Goal: Information Seeking & Learning: Learn about a topic

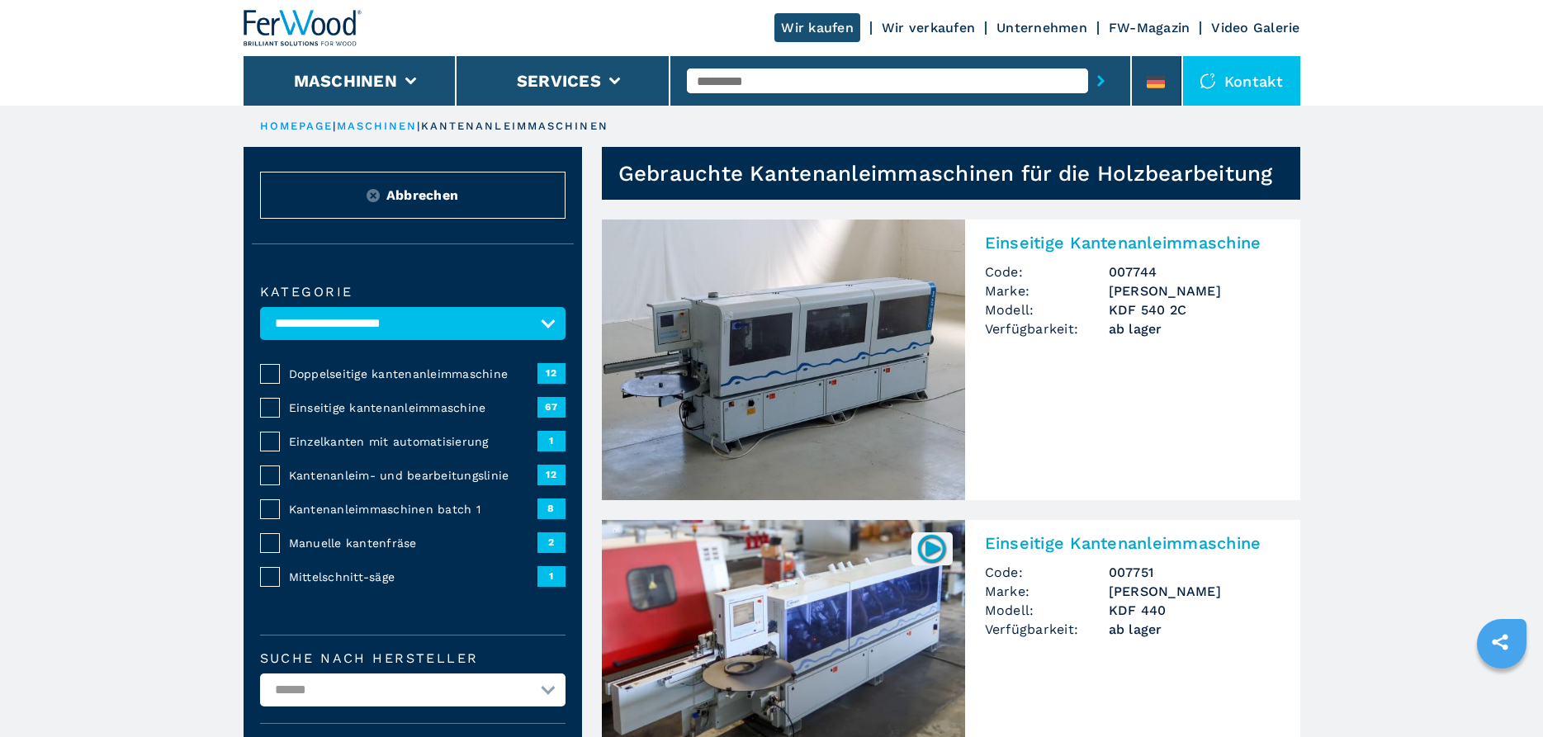
select select "**********"
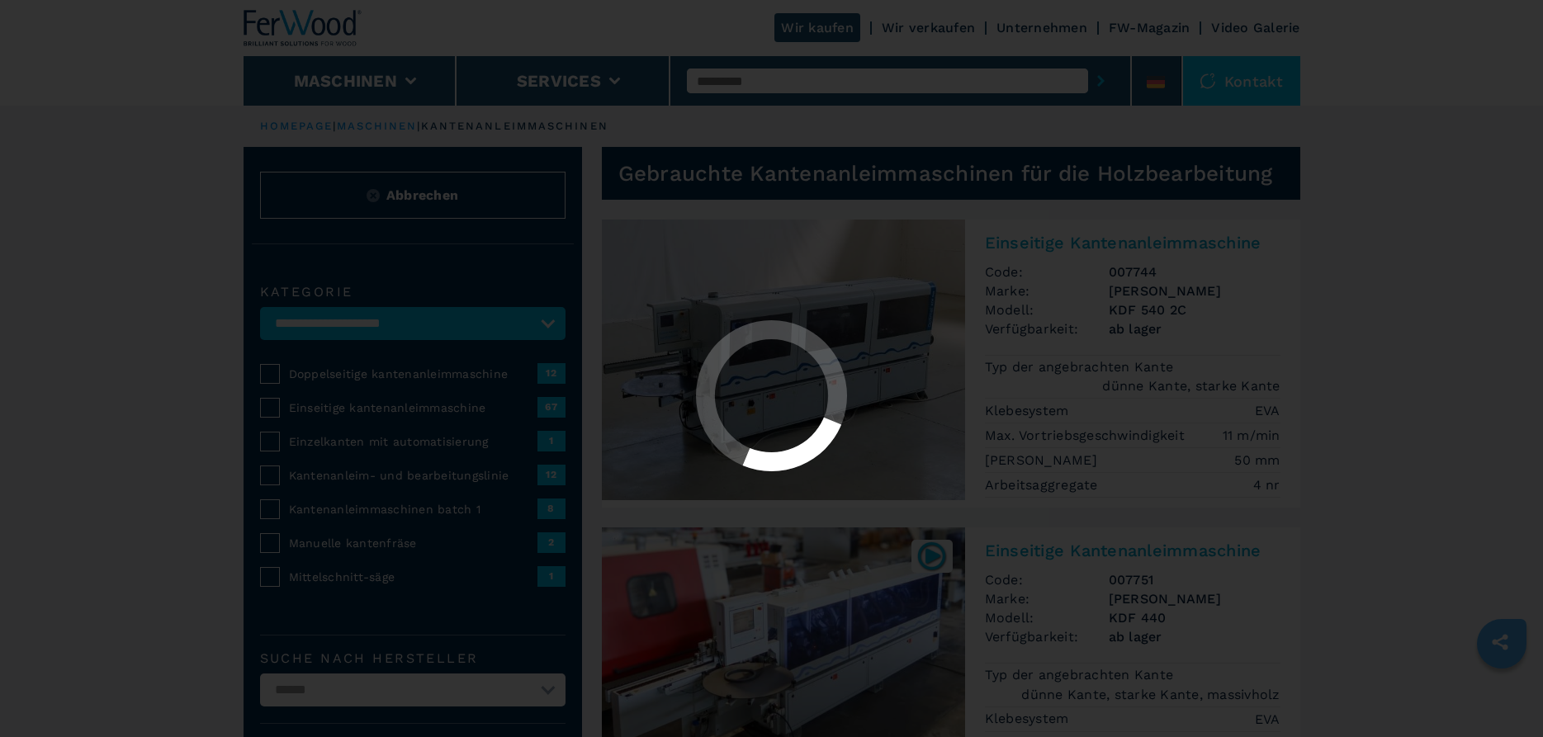
select select "**********"
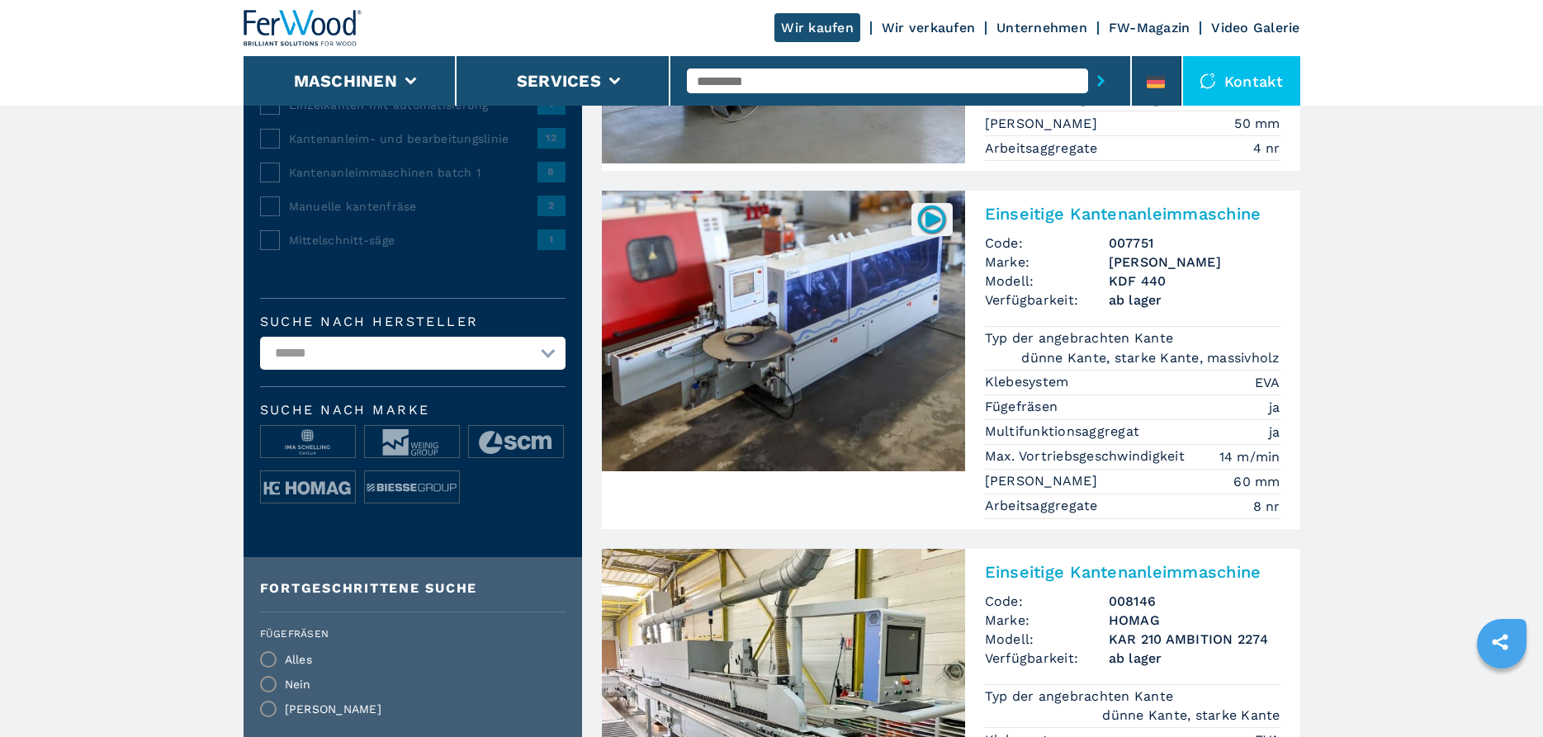
scroll to position [84, 0]
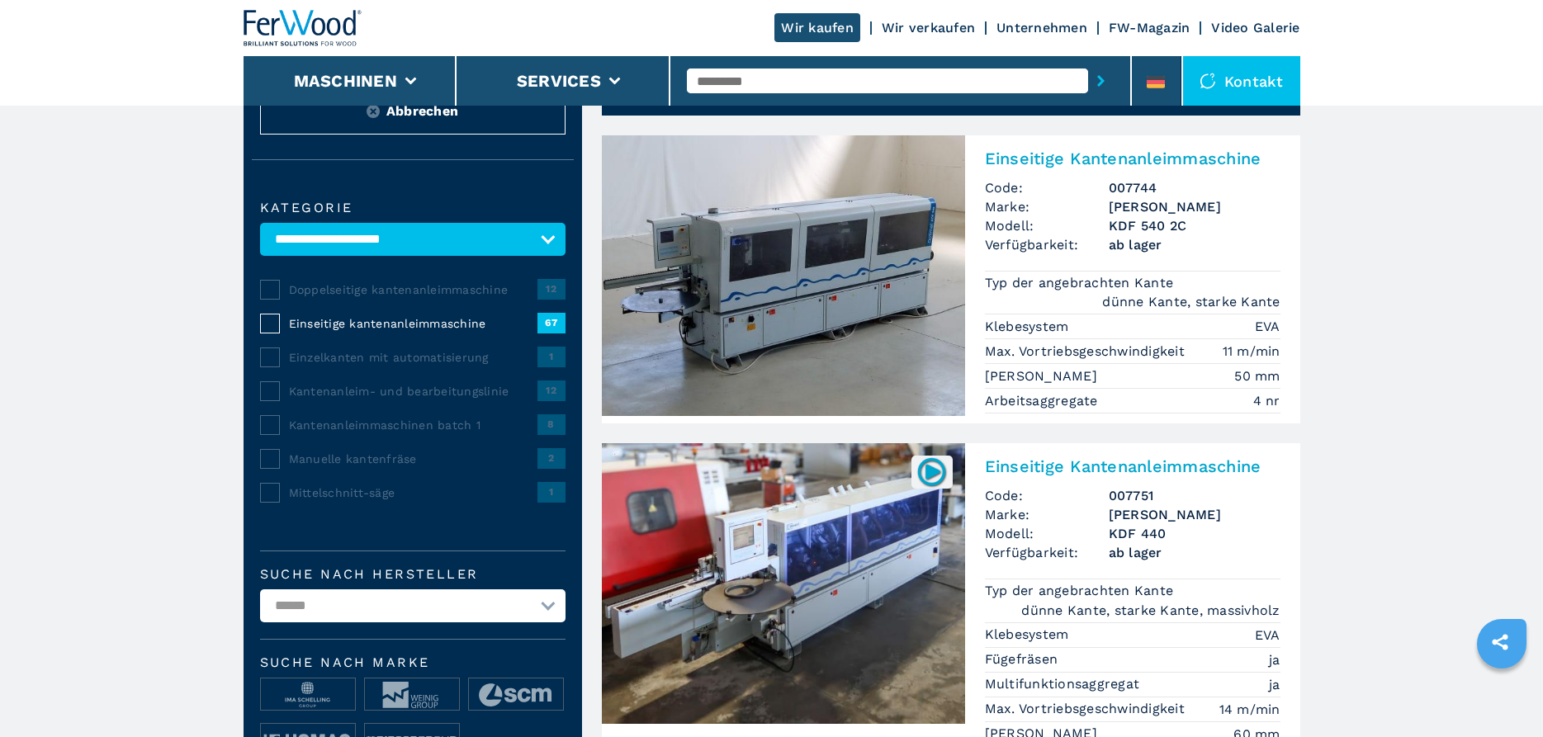
click at [808, 311] on img at bounding box center [783, 275] width 363 height 281
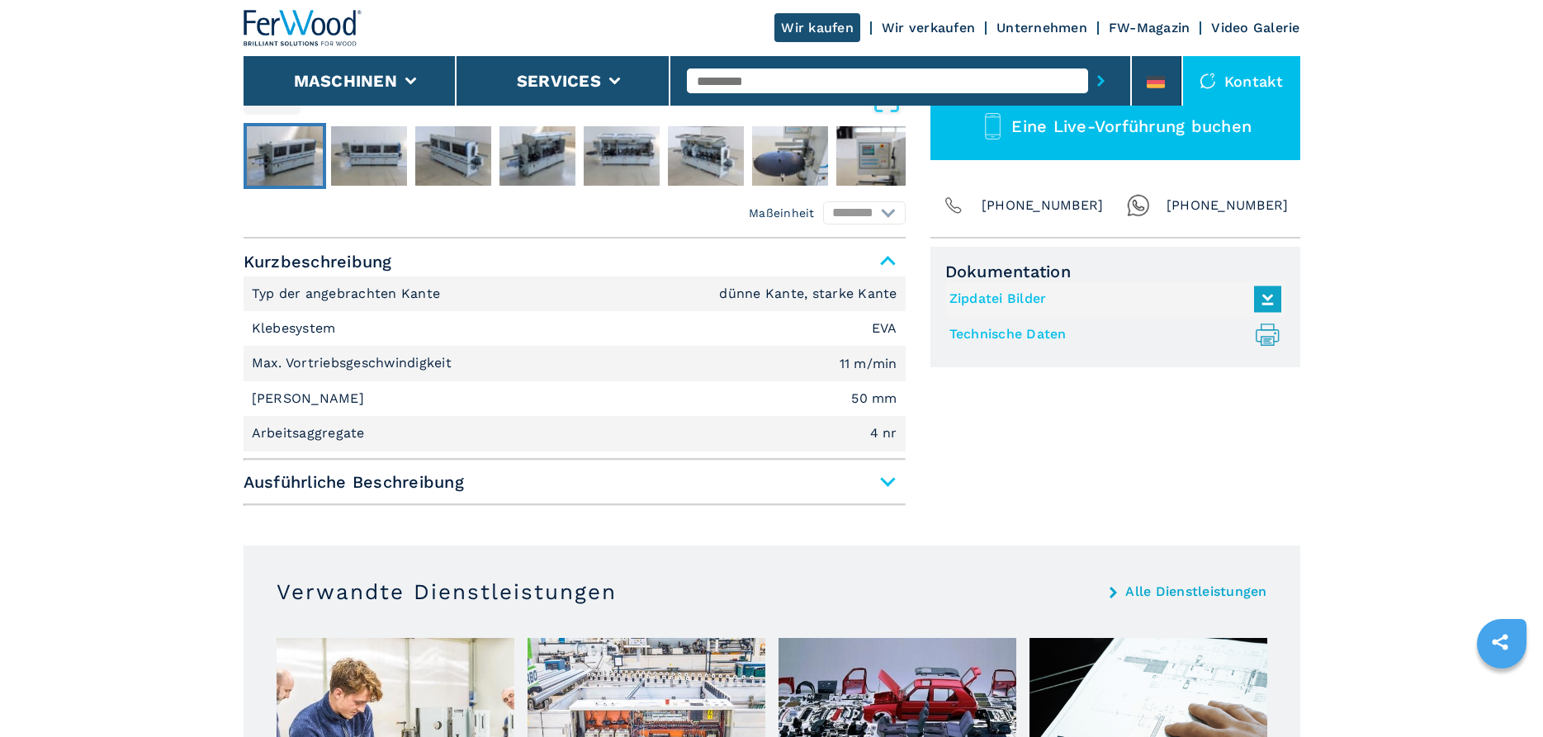
scroll to position [168, 0]
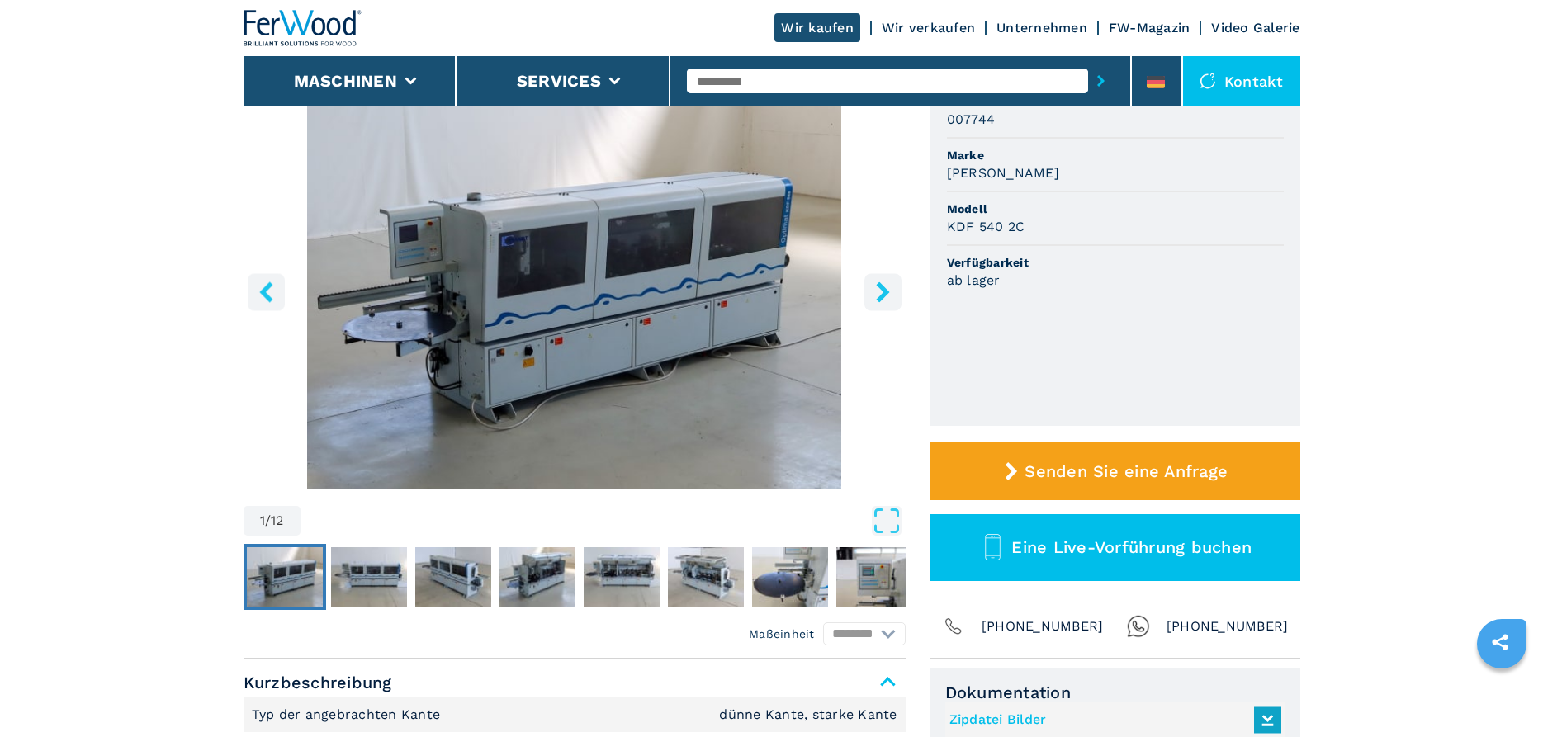
click at [553, 267] on img "Go to Slide 1" at bounding box center [575, 289] width 662 height 401
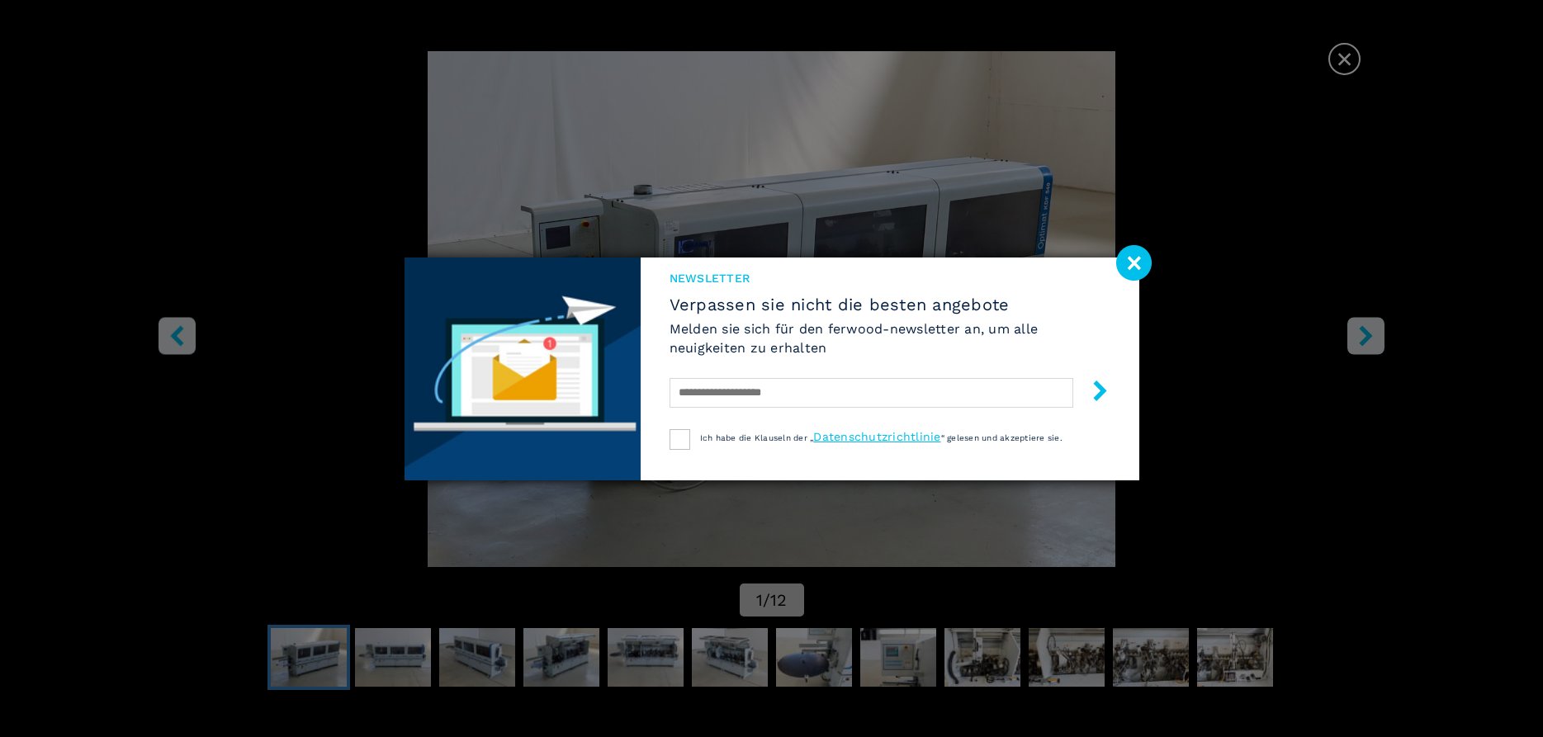
click at [1142, 259] on image at bounding box center [1134, 263] width 36 height 36
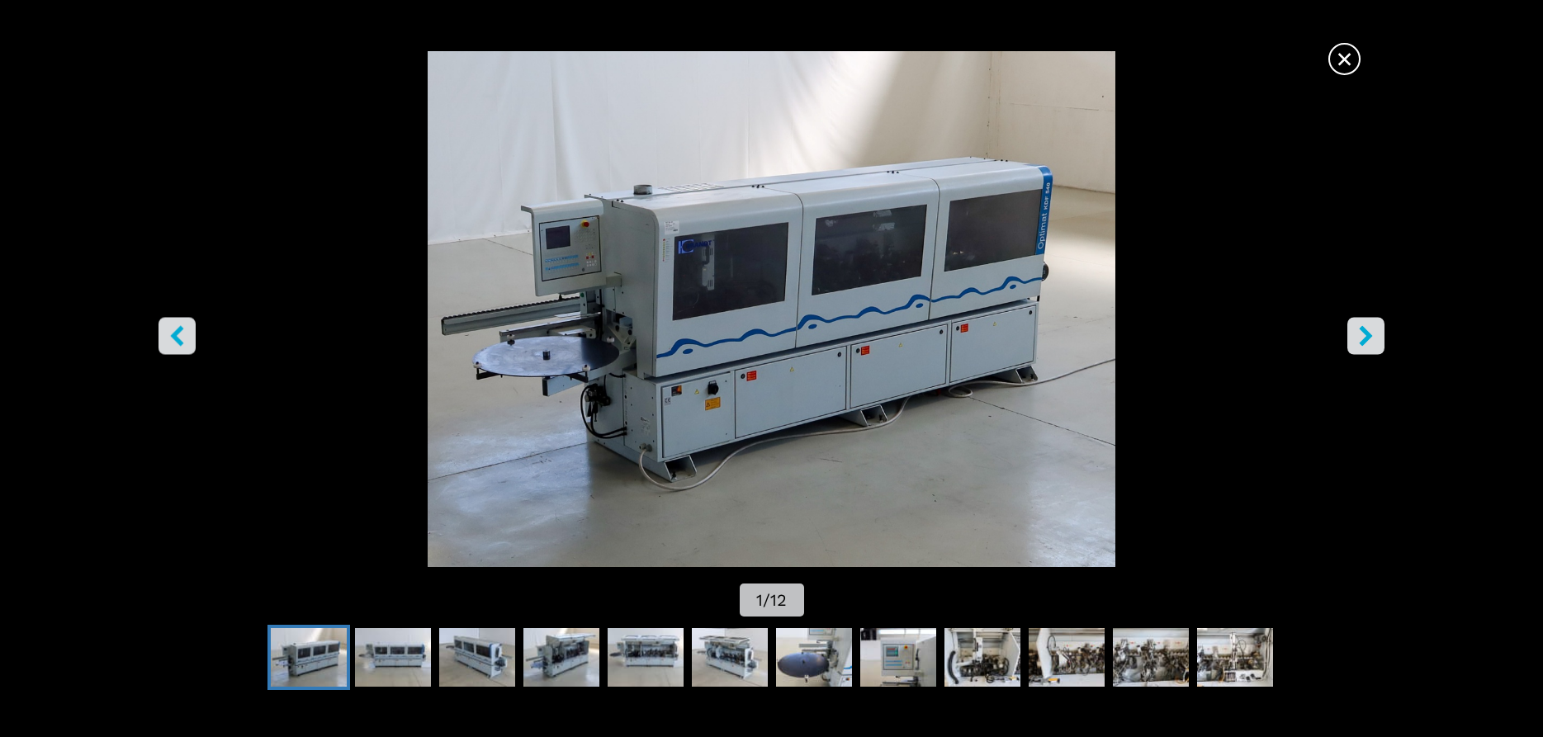
click at [1364, 333] on icon "right-button" at bounding box center [1366, 335] width 13 height 21
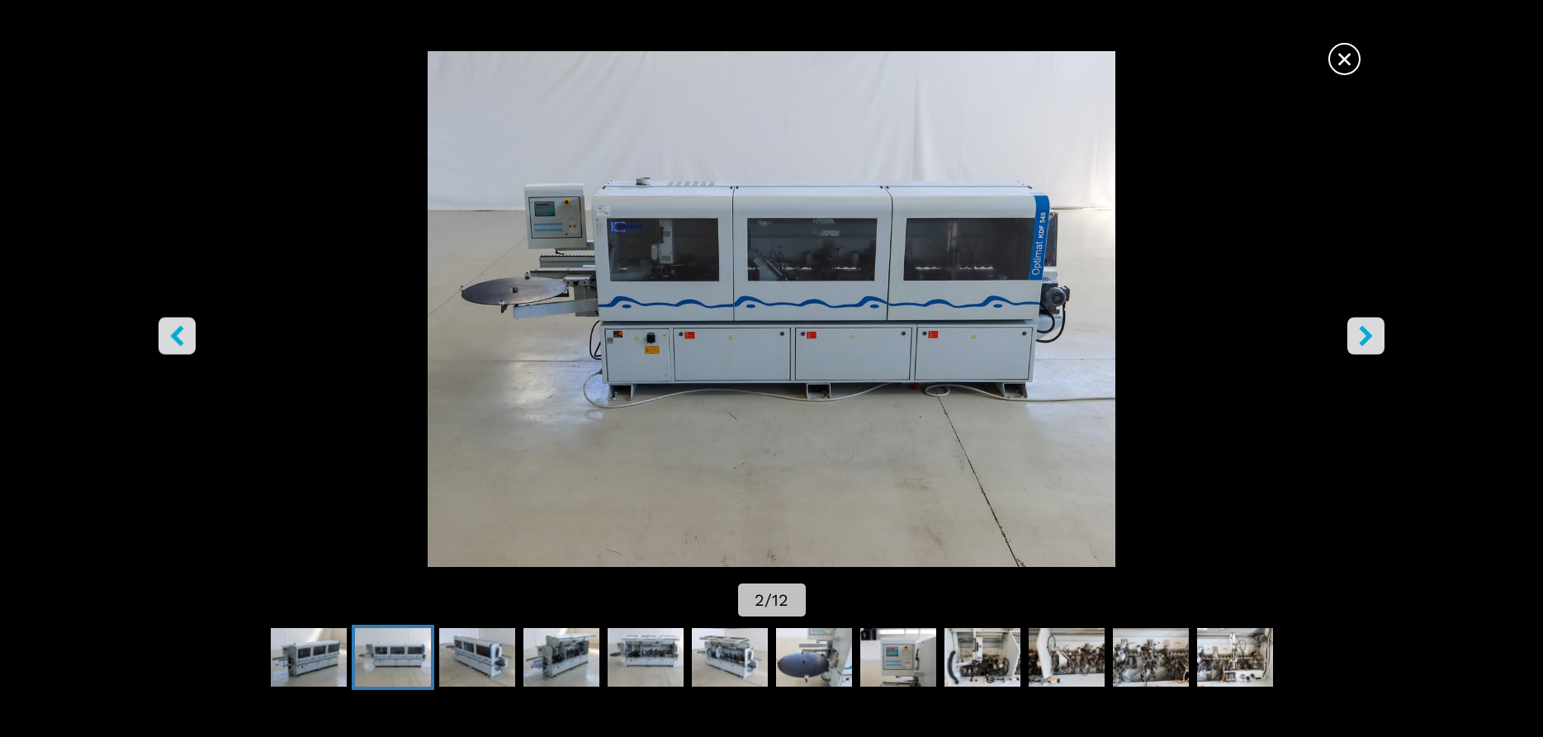
click at [1364, 333] on icon "right-button" at bounding box center [1366, 335] width 13 height 21
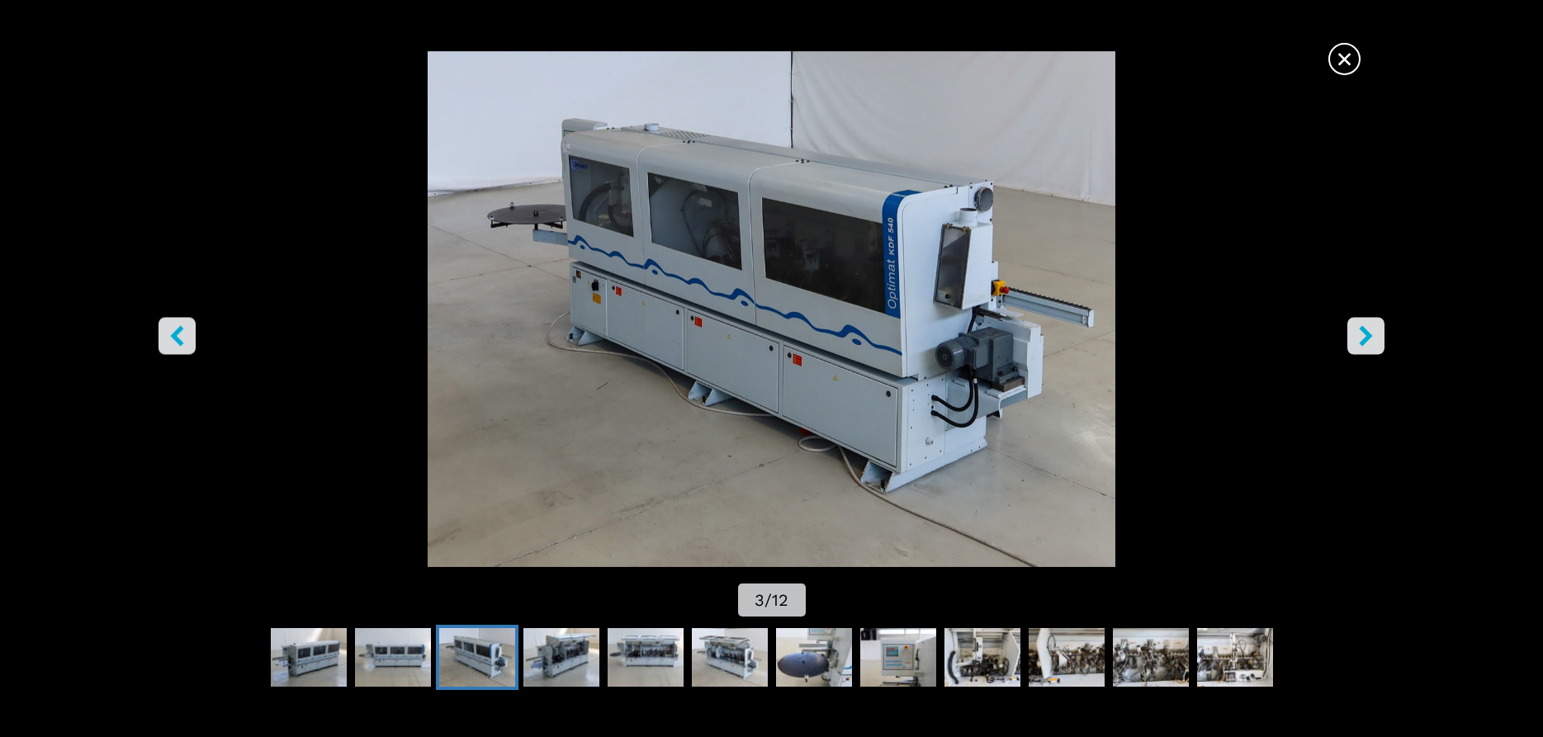
click at [1364, 333] on icon "right-button" at bounding box center [1366, 335] width 13 height 21
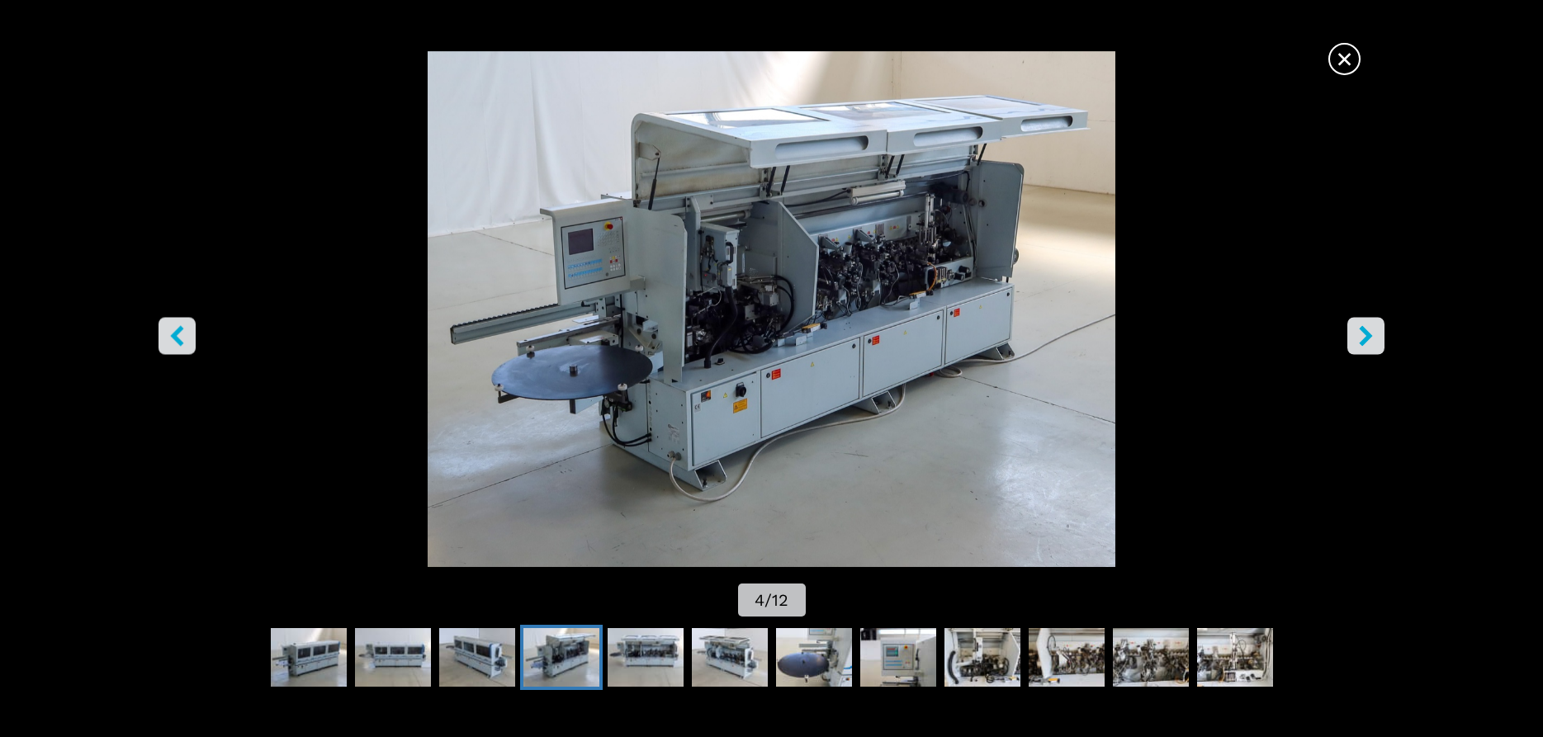
click at [1364, 333] on icon "right-button" at bounding box center [1366, 335] width 13 height 21
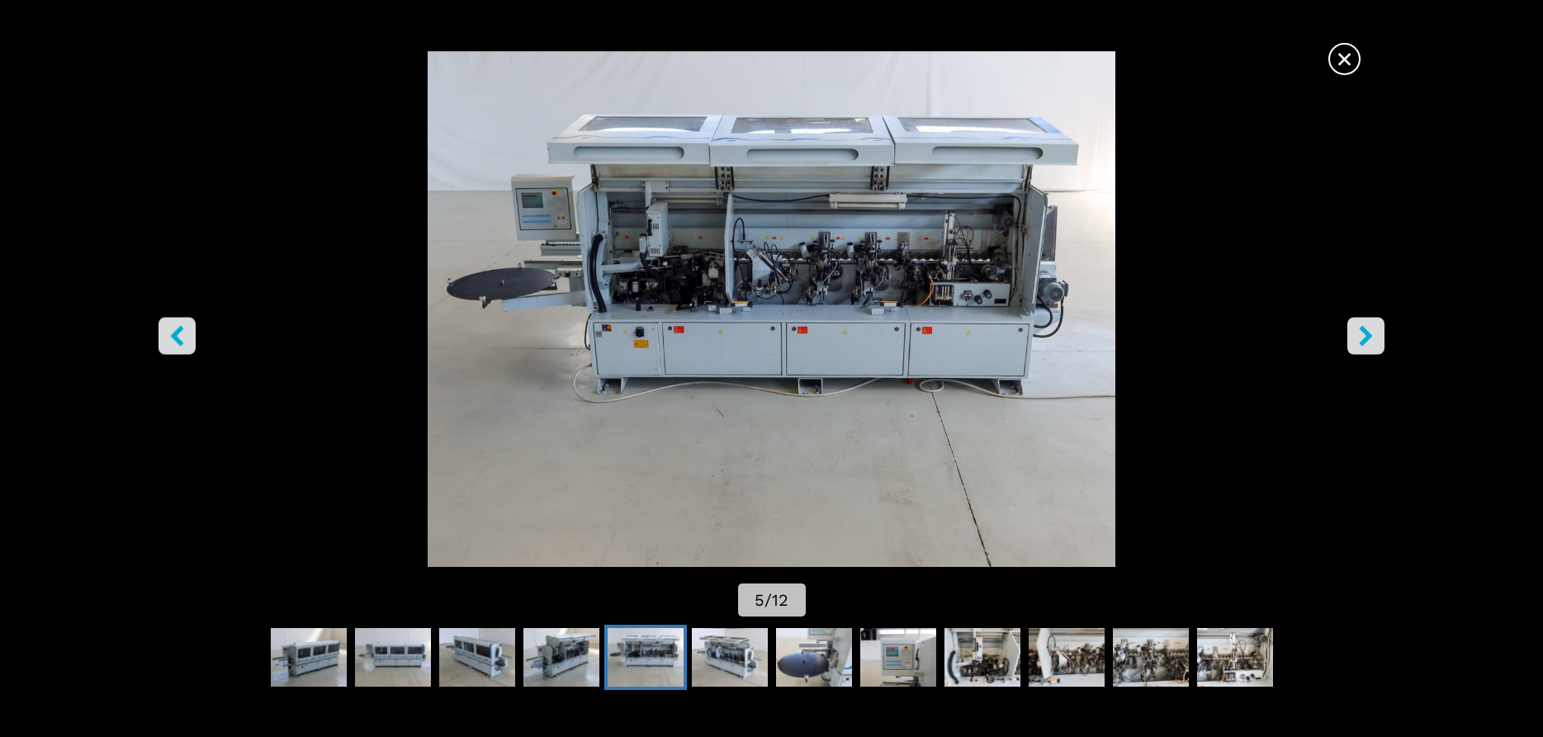
click at [1364, 333] on icon "right-button" at bounding box center [1366, 335] width 13 height 21
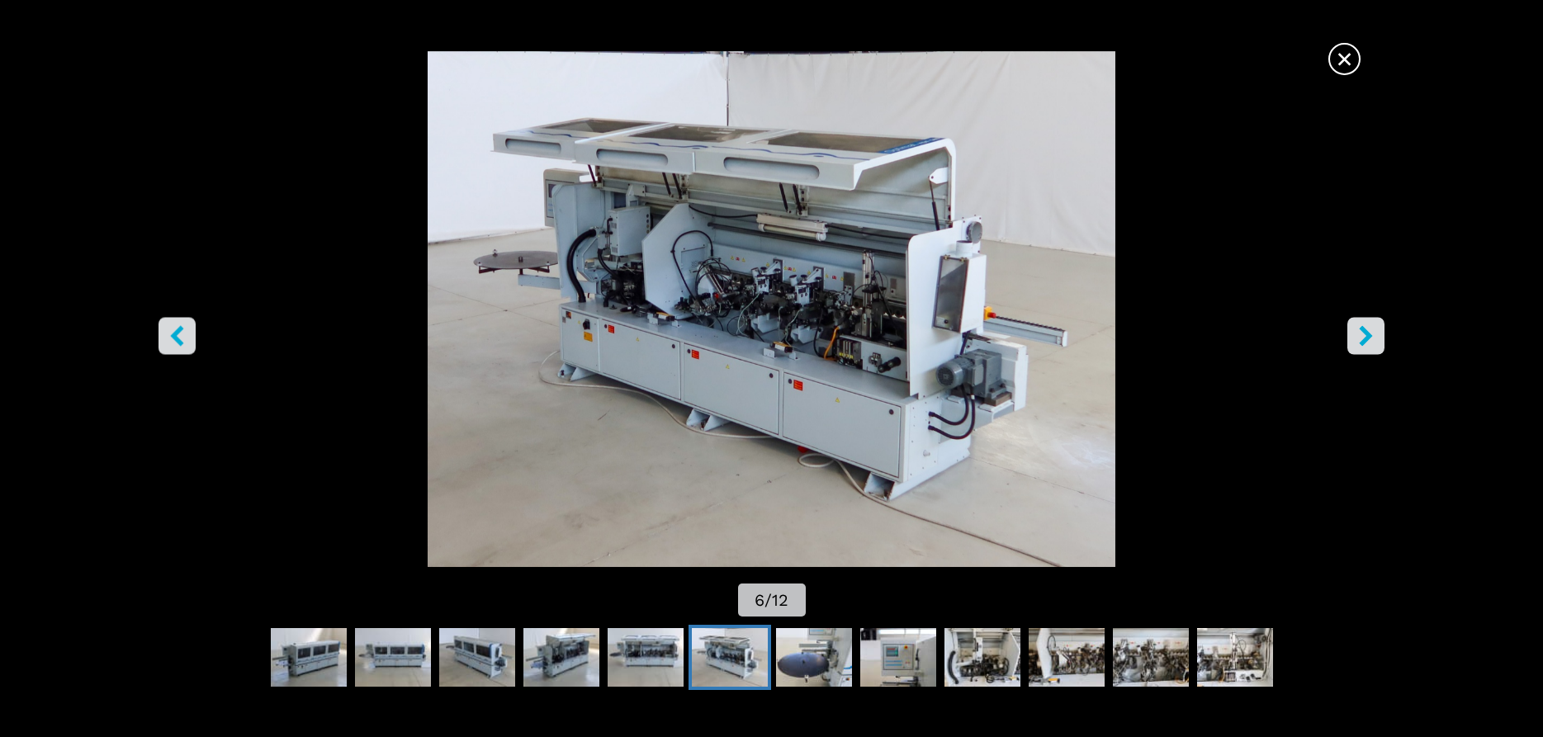
click at [1364, 333] on icon "right-button" at bounding box center [1366, 335] width 13 height 21
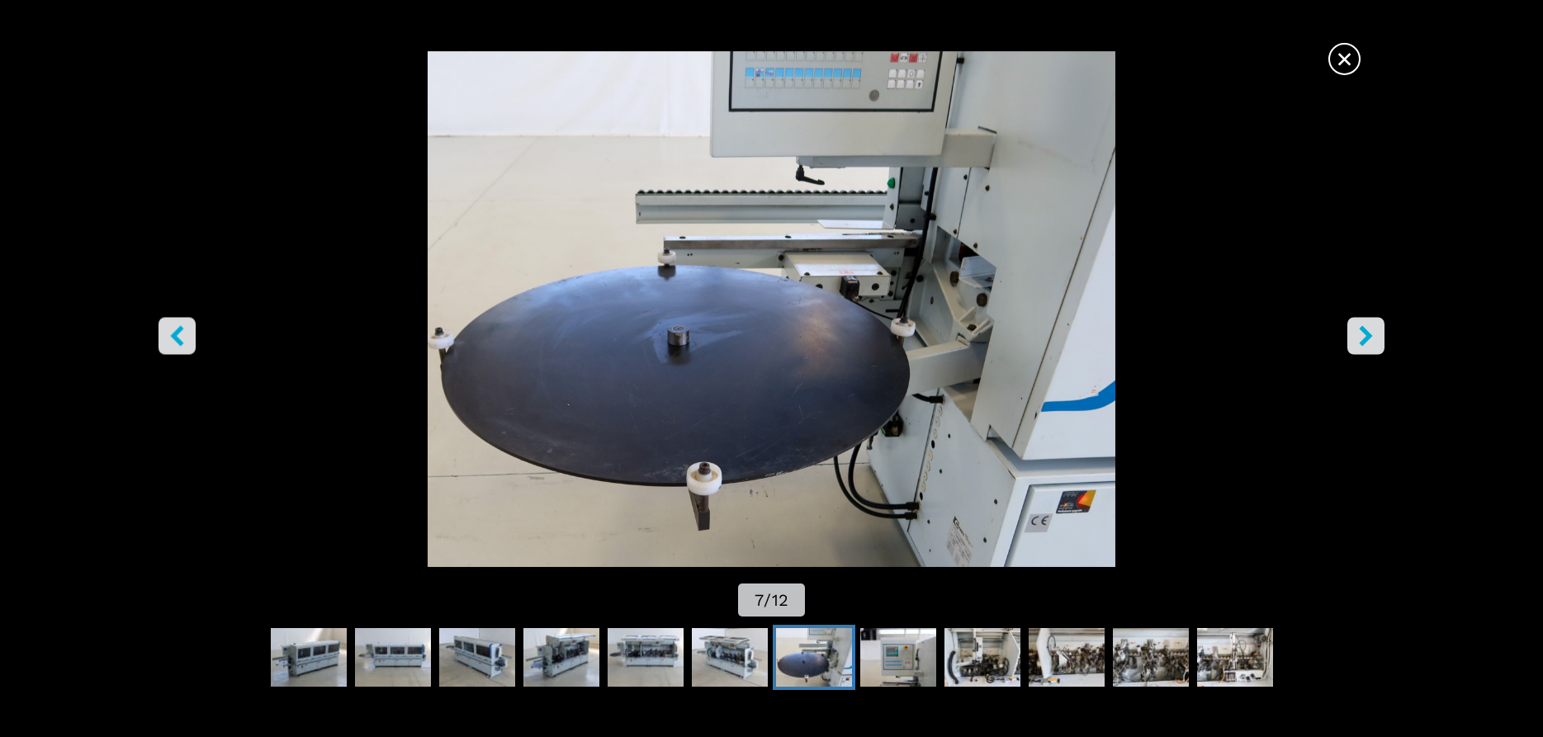
click at [1346, 56] on span "×" at bounding box center [1344, 55] width 29 height 29
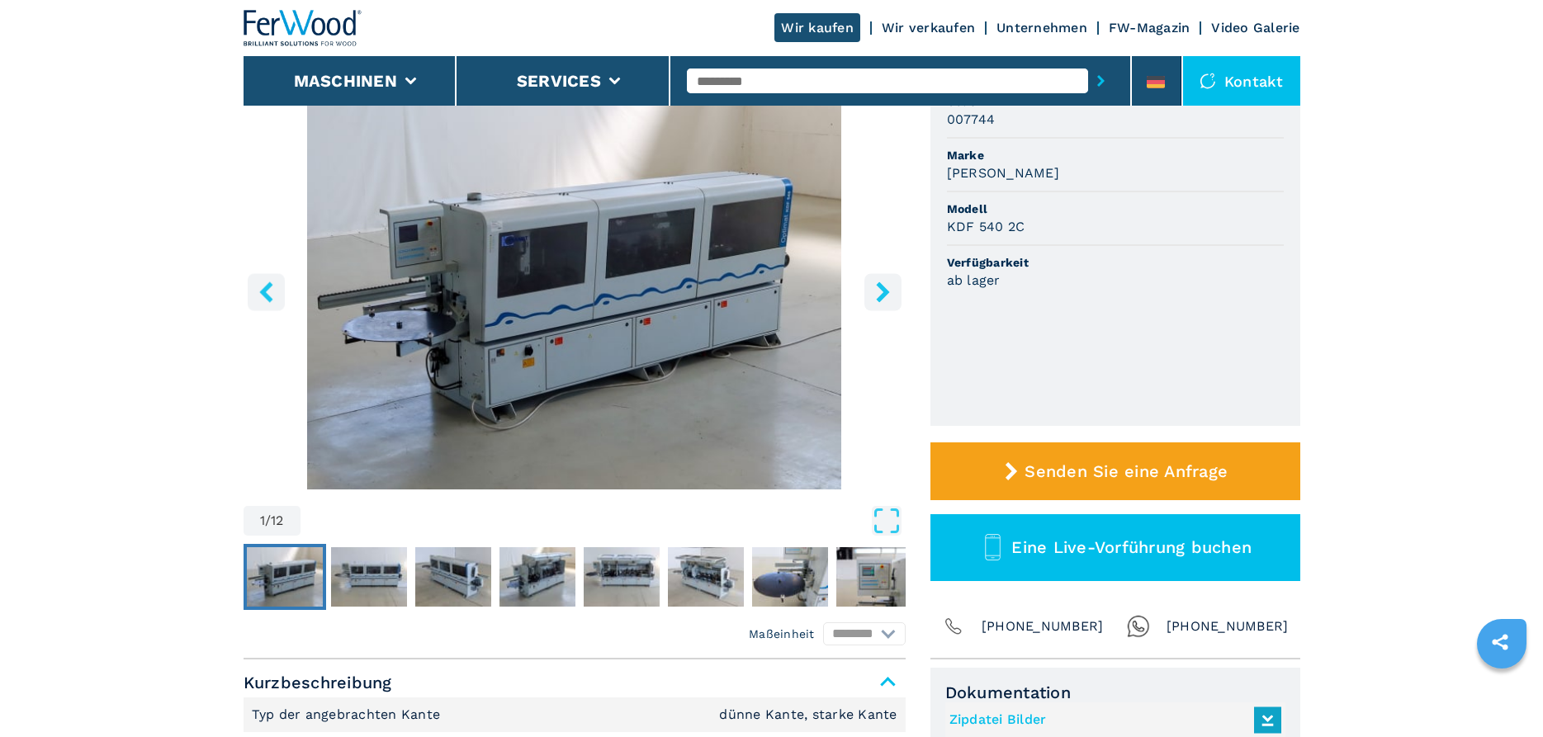
select select "**********"
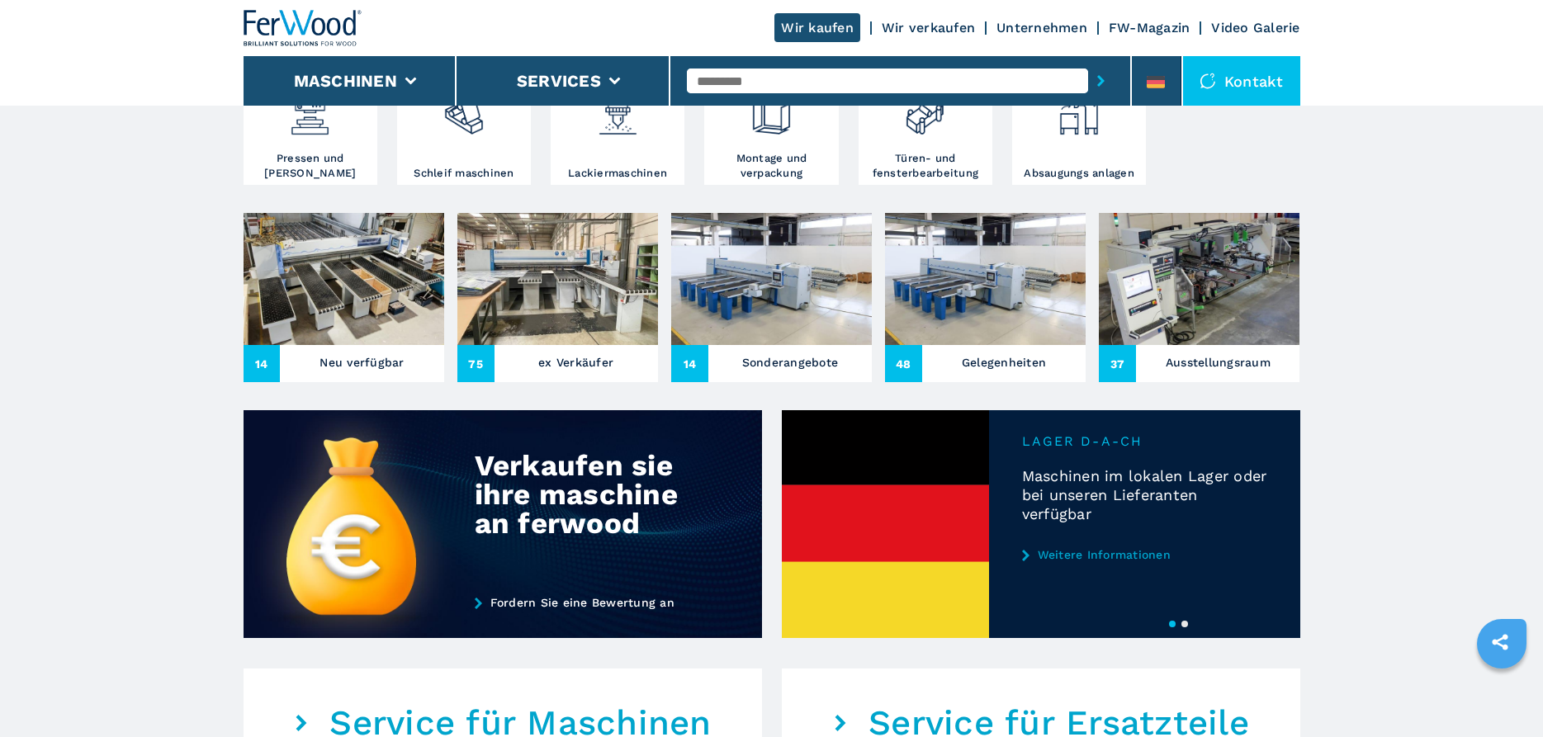
scroll to position [168, 0]
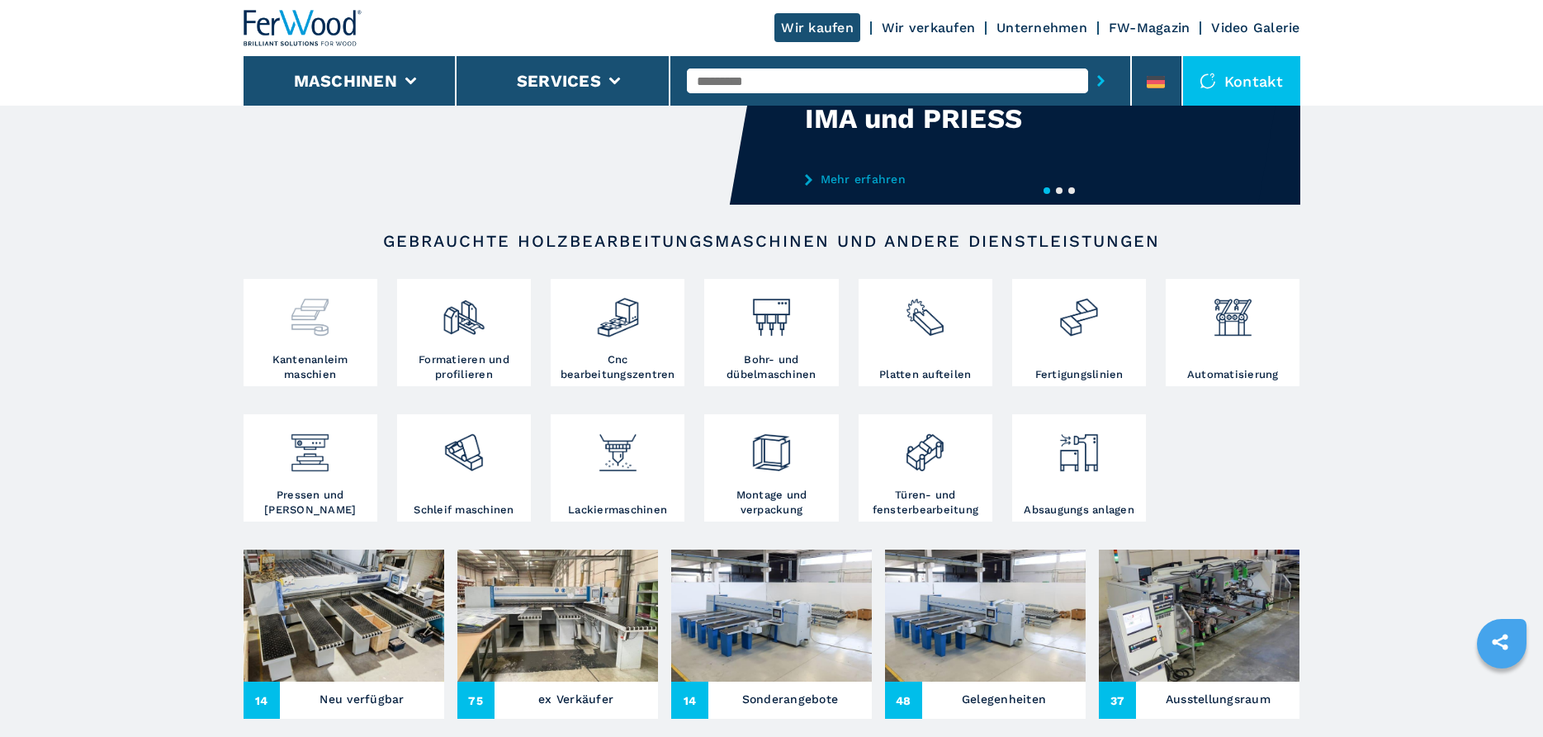
click at [310, 351] on div at bounding box center [311, 317] width 126 height 69
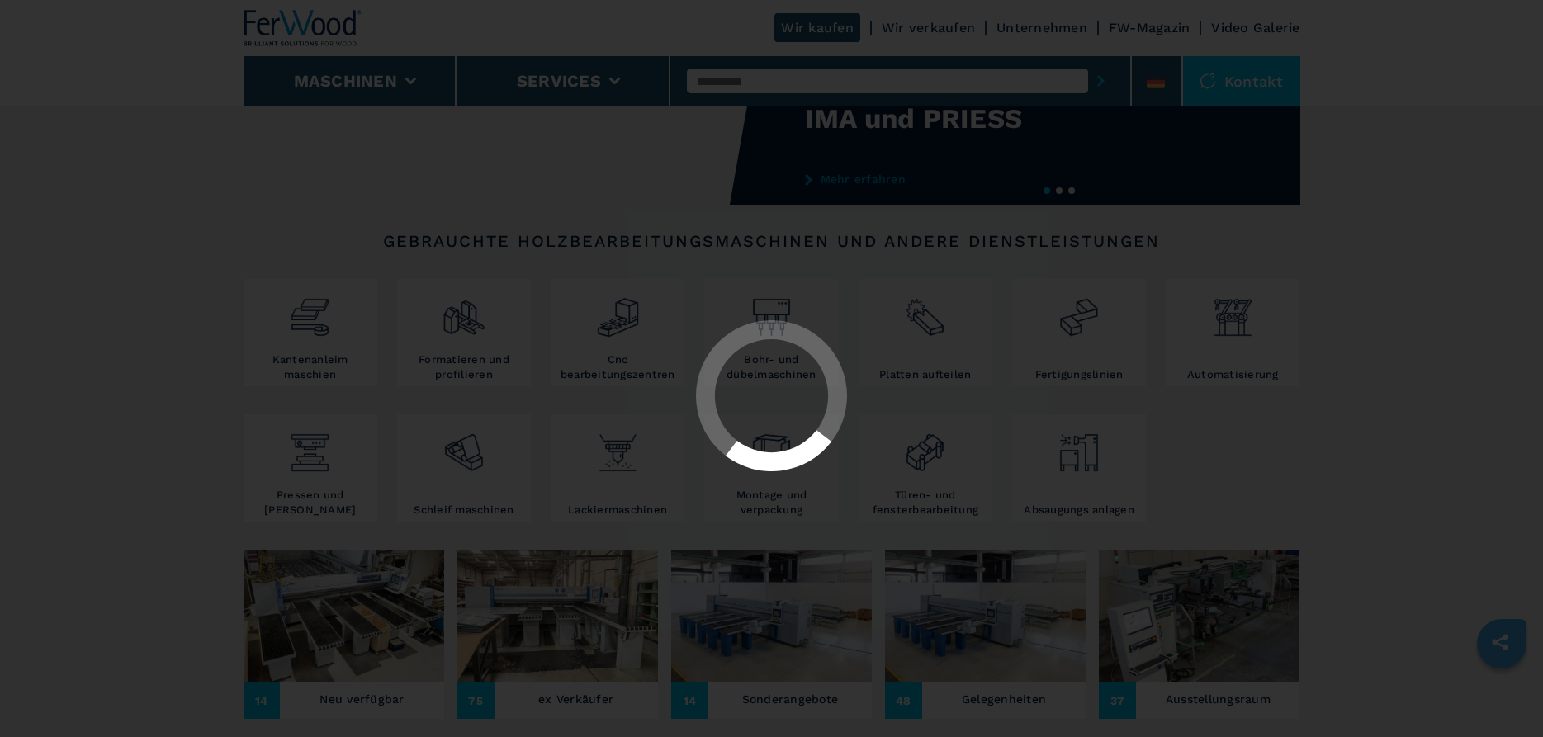
select select "**********"
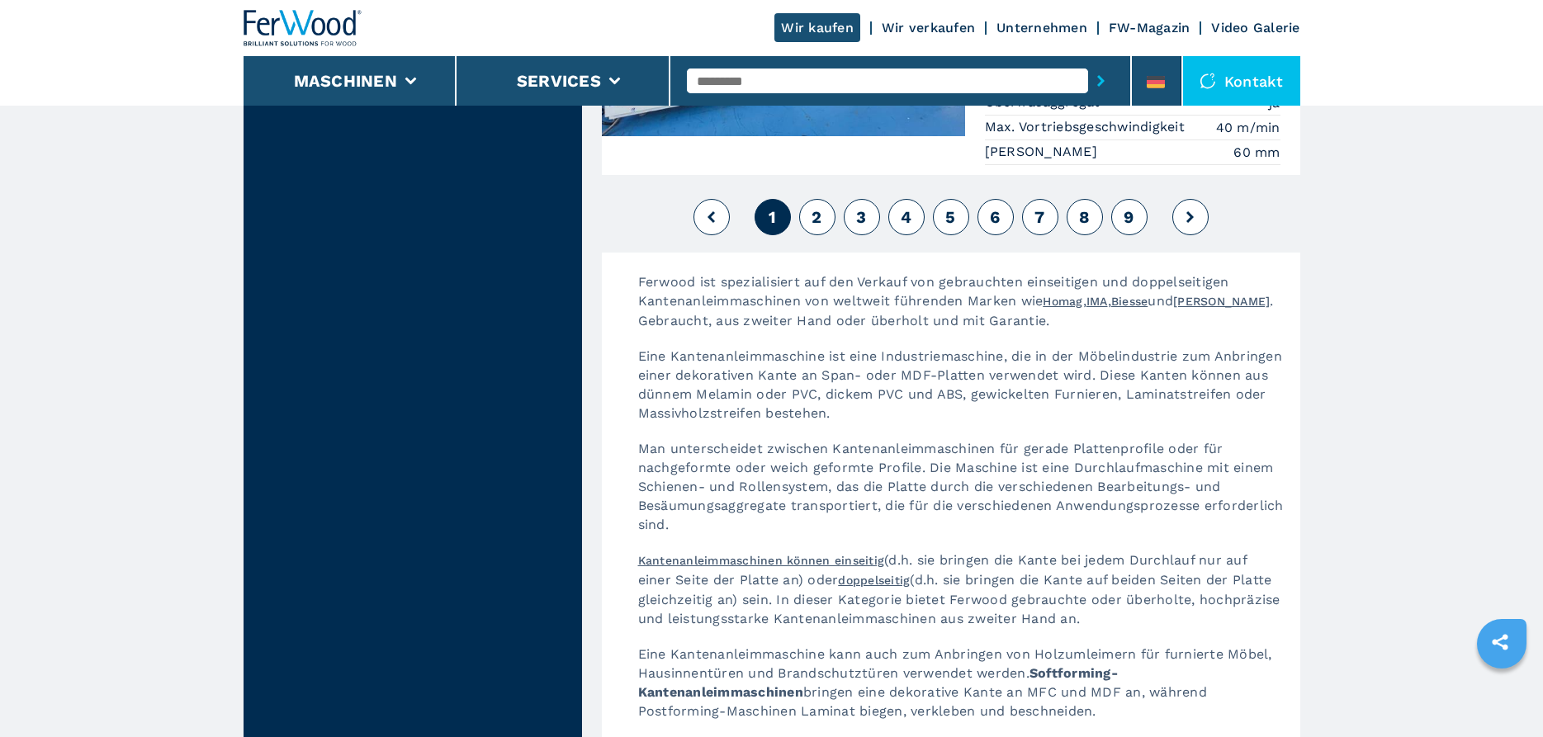
scroll to position [3855, 0]
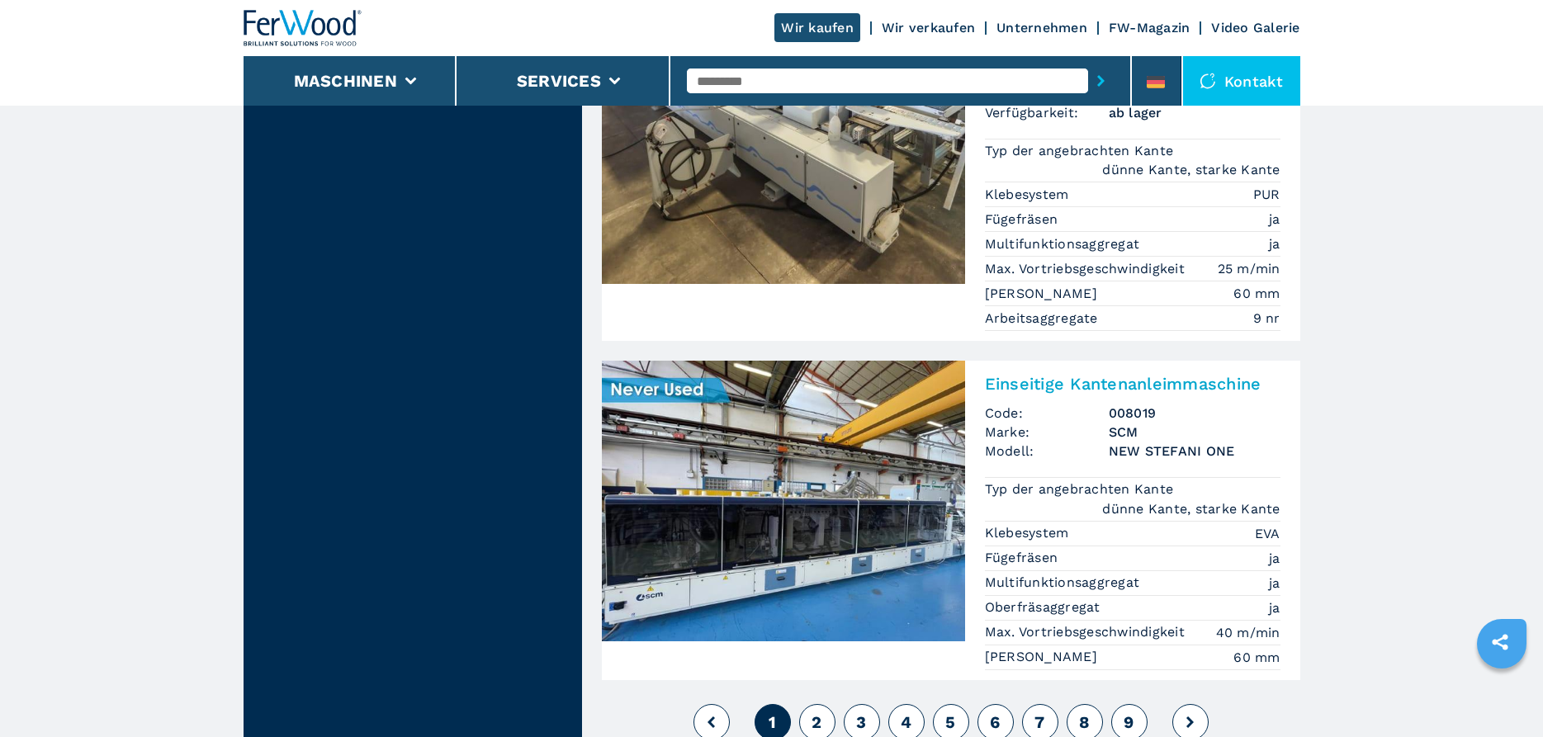
click at [822, 713] on span "2" at bounding box center [817, 723] width 10 height 20
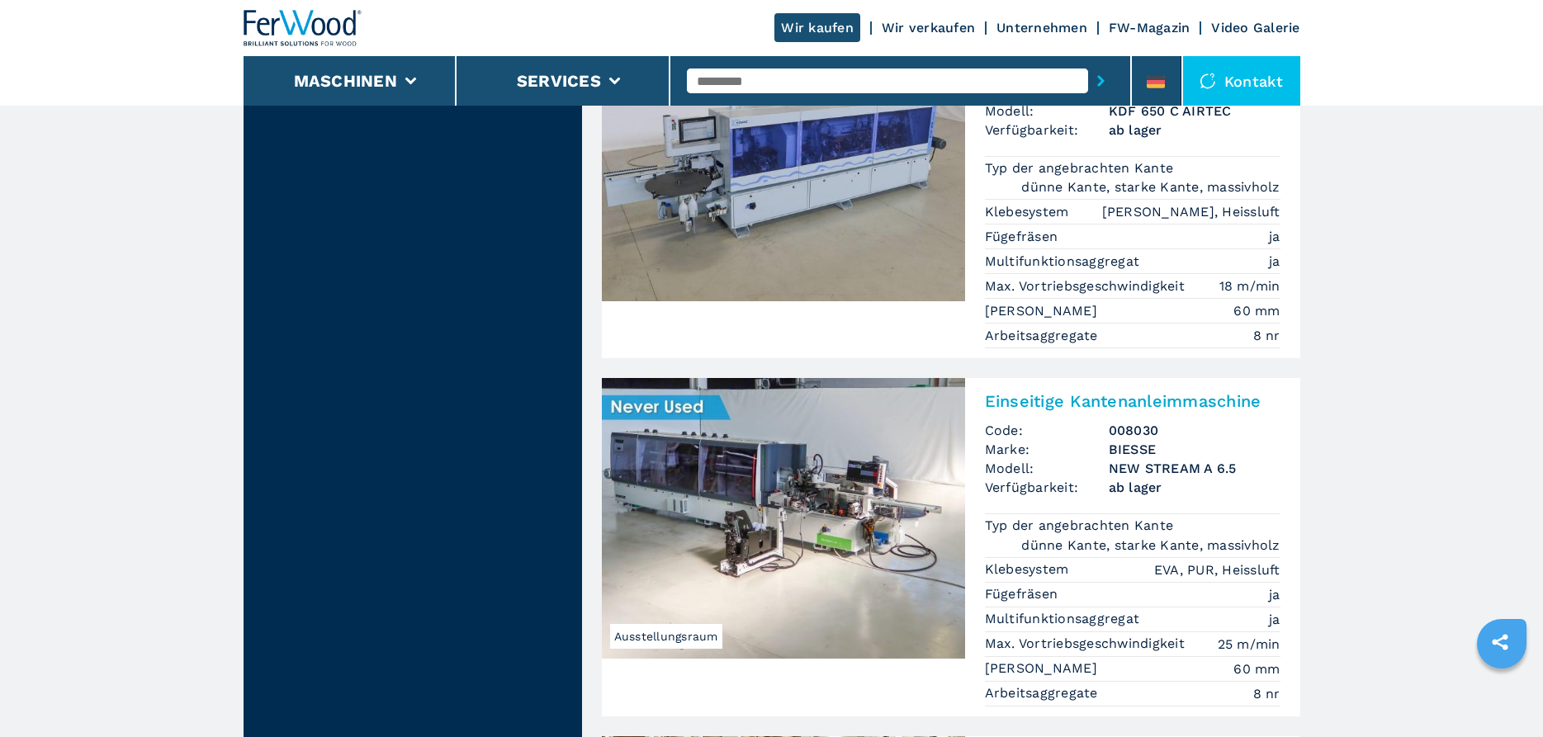
scroll to position [2864, 0]
